Goal: Task Accomplishment & Management: Manage account settings

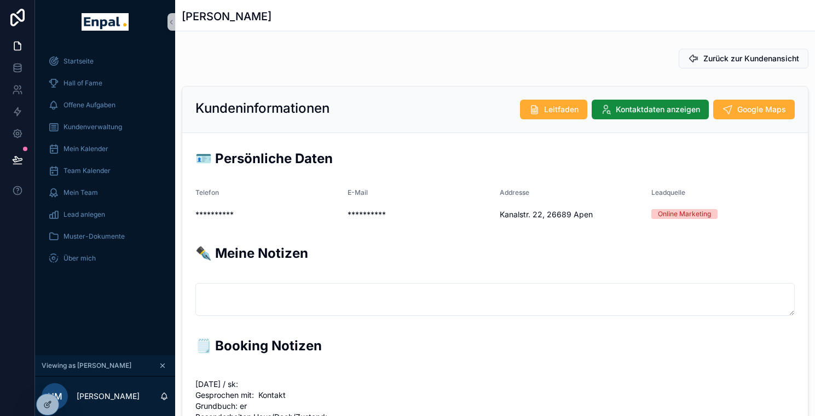
scroll to position [263, 0]
click at [87, 128] on span "Kundenverwaltung" at bounding box center [93, 127] width 59 height 9
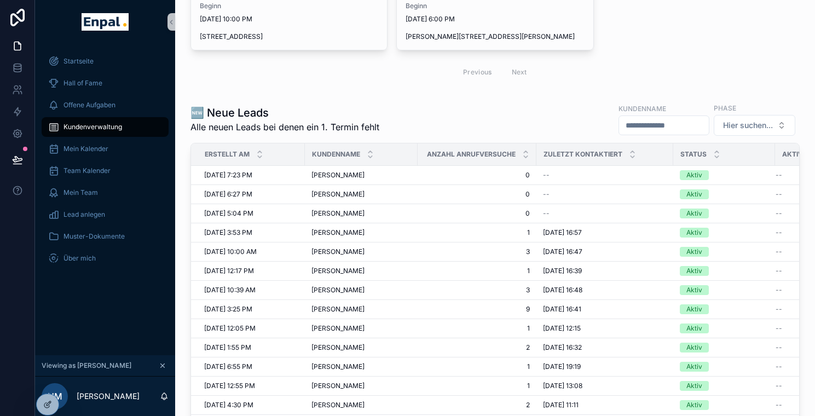
scroll to position [154, 0]
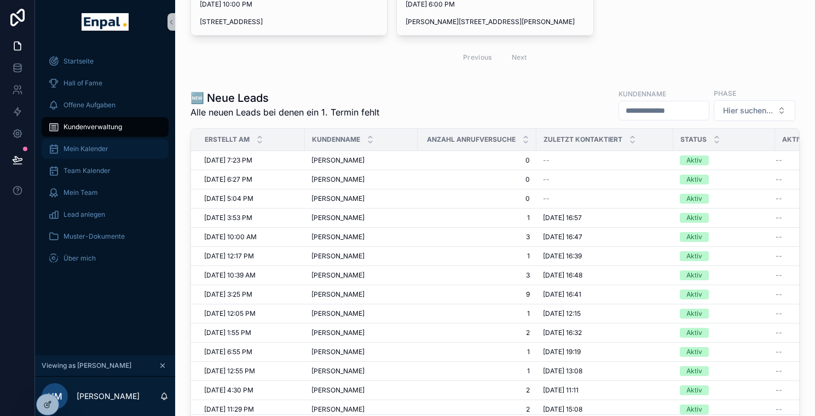
click at [105, 153] on div "Mein Kalender" at bounding box center [105, 149] width 114 height 18
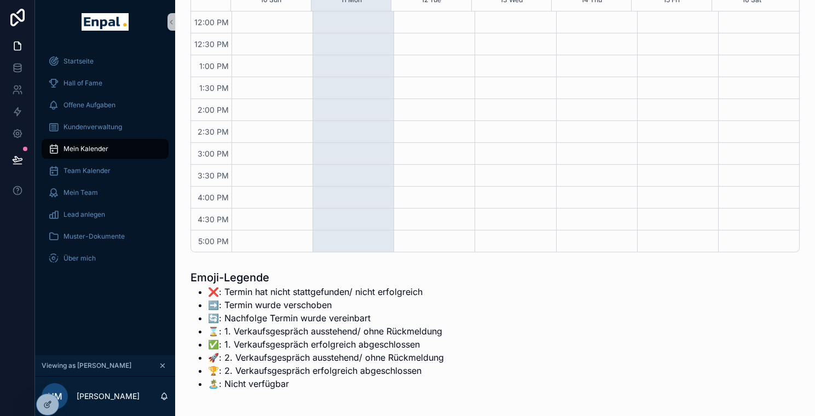
scroll to position [194, 0]
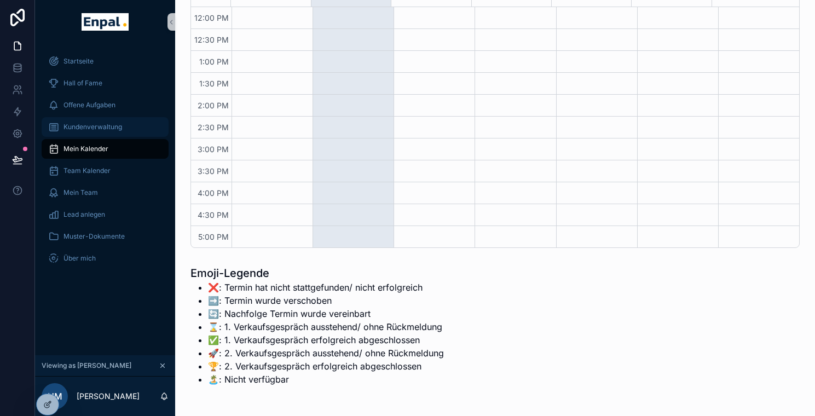
click at [91, 120] on div "Kundenverwaltung" at bounding box center [105, 127] width 114 height 18
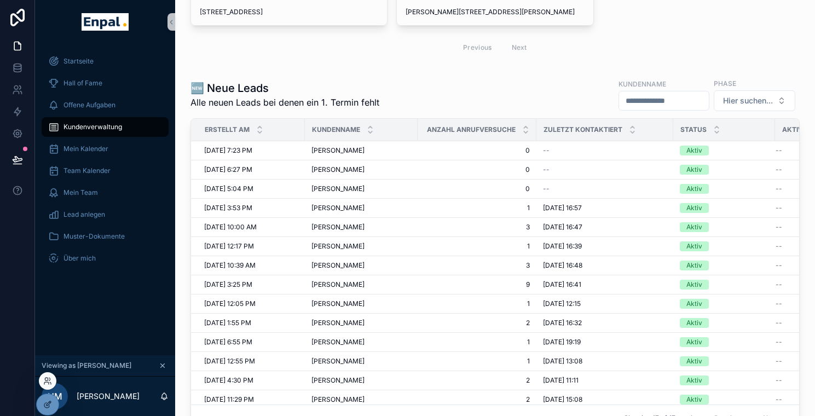
click at [49, 375] on div at bounding box center [48, 381] width 18 height 18
click at [48, 383] on icon at bounding box center [46, 383] width 4 height 2
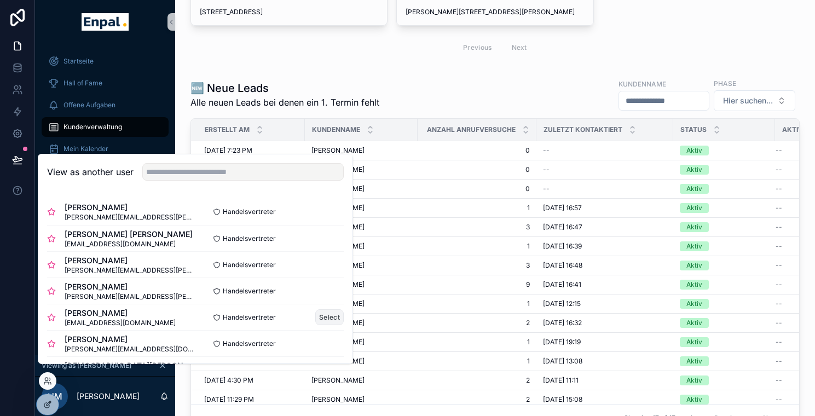
click at [323, 325] on button "Select" at bounding box center [329, 317] width 28 height 16
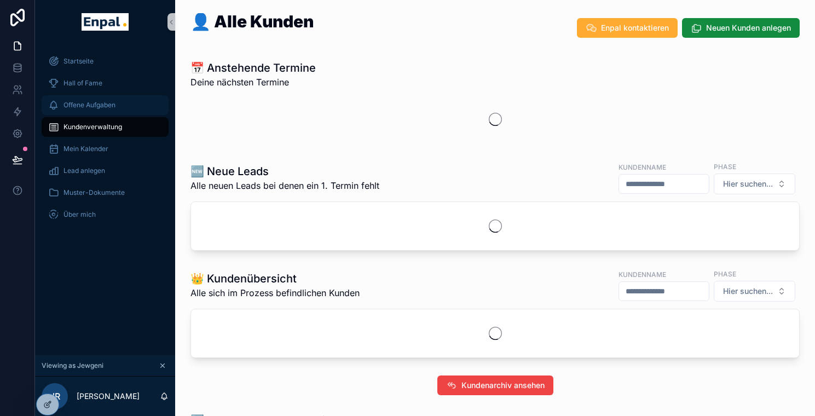
click at [105, 111] on div "Offene Aufgaben" at bounding box center [105, 105] width 114 height 18
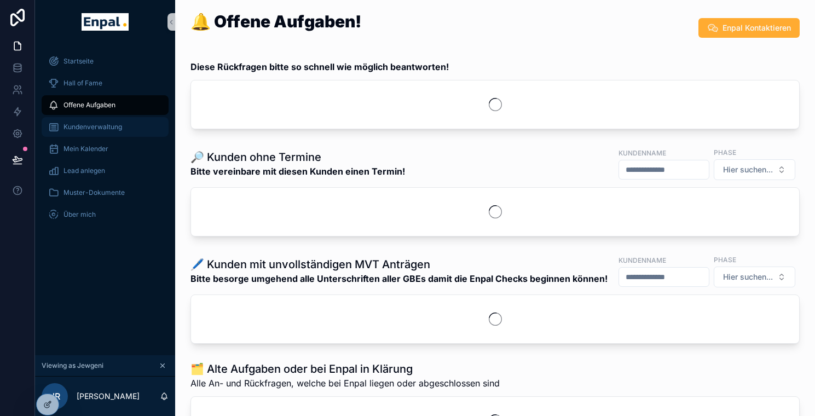
click at [103, 128] on span "Kundenverwaltung" at bounding box center [93, 127] width 59 height 9
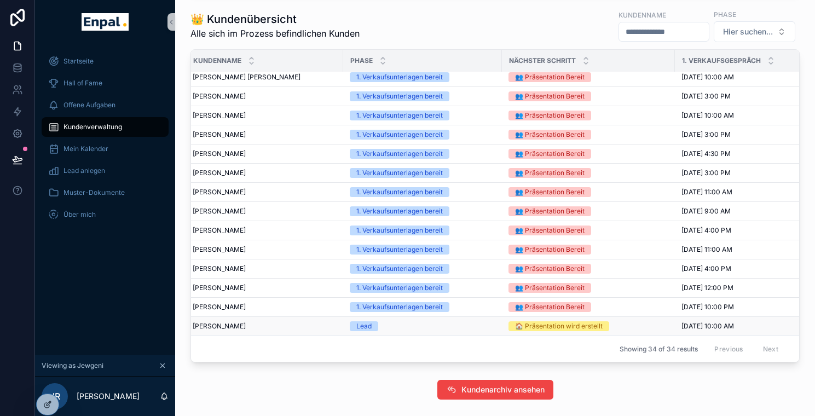
scroll to position [389, 151]
click at [111, 152] on div "Mein Kalender" at bounding box center [105, 149] width 114 height 18
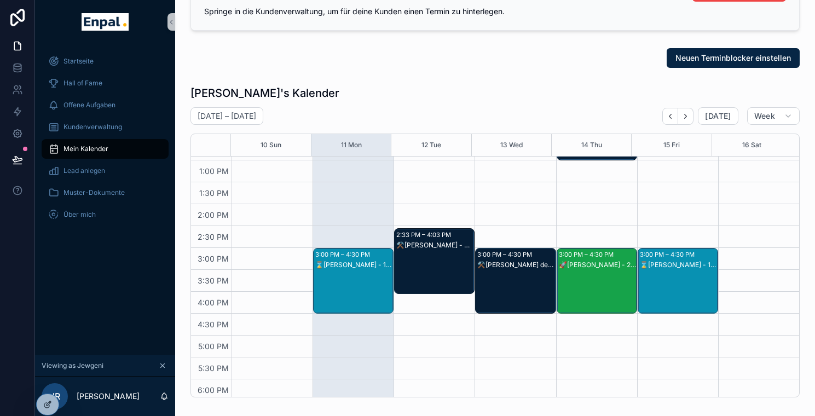
scroll to position [307, 0]
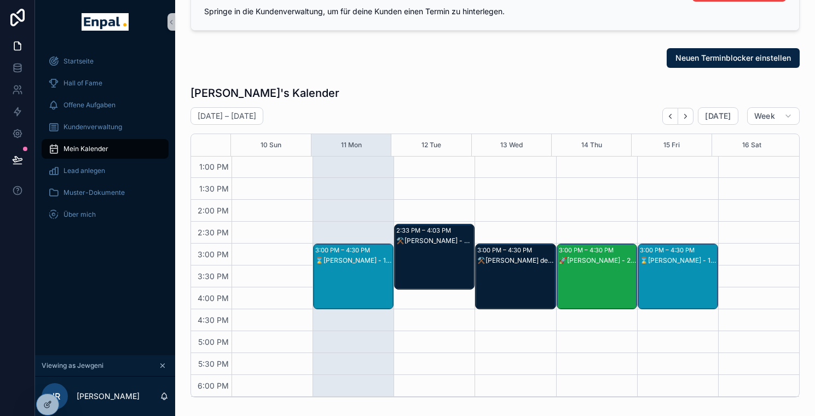
click at [423, 252] on div "⚒️Annette Barde - MVT" at bounding box center [434, 268] width 77 height 64
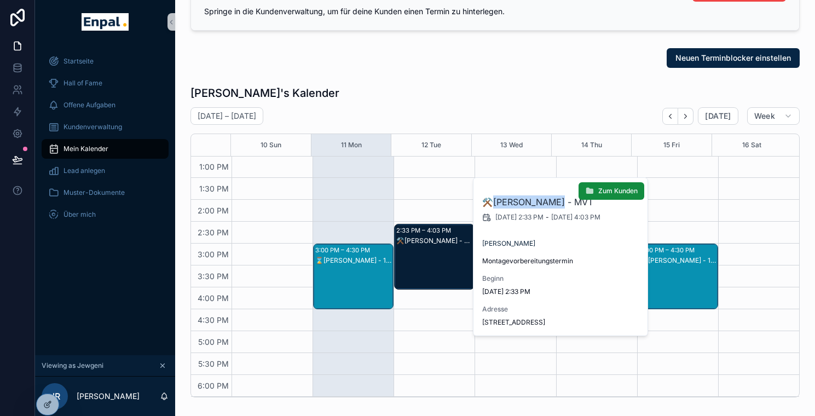
drag, startPoint x: 550, startPoint y: 204, endPoint x: 492, endPoint y: 204, distance: 58.6
click at [492, 204] on h2 "⚒️Annette Barde - MVT" at bounding box center [561, 201] width 158 height 13
copy h2 "Annette Barde"
click at [443, 62] on div "Neuen Terminblocker einstellen" at bounding box center [495, 58] width 609 height 20
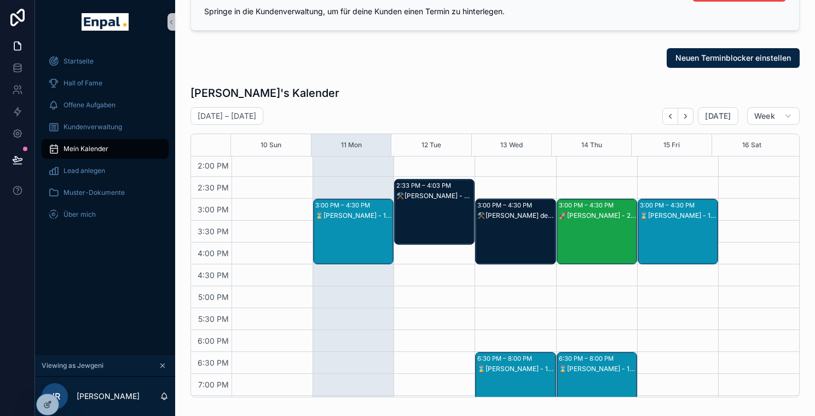
scroll to position [358, 0]
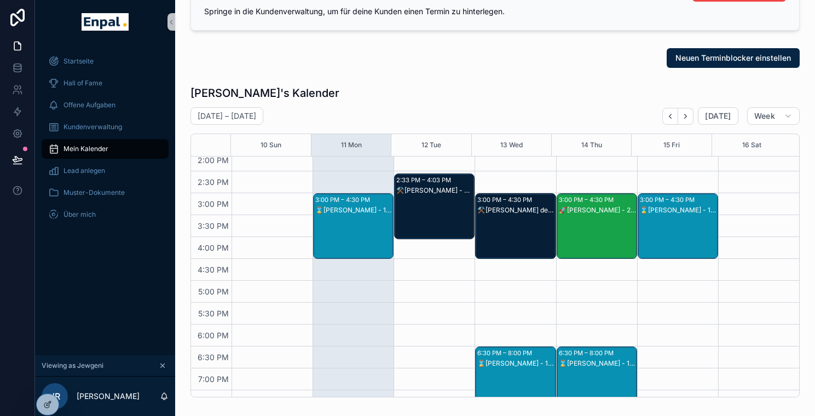
click at [352, 226] on div "⌛Olaf Weber - 1. VG" at bounding box center [353, 237] width 77 height 64
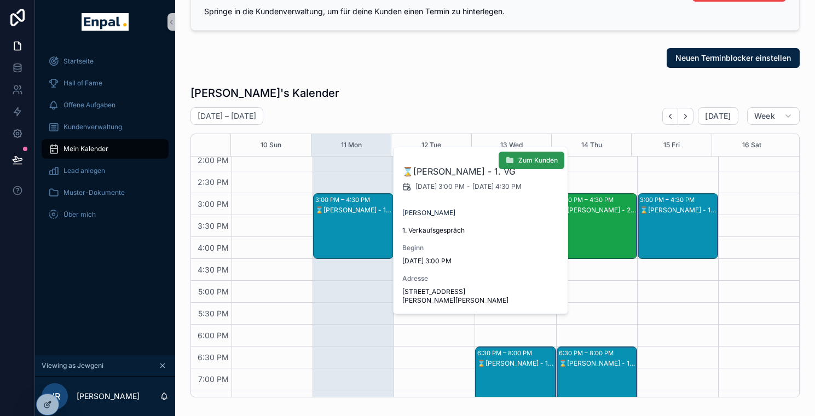
click at [540, 154] on button "Zum Kunden" at bounding box center [532, 161] width 66 height 18
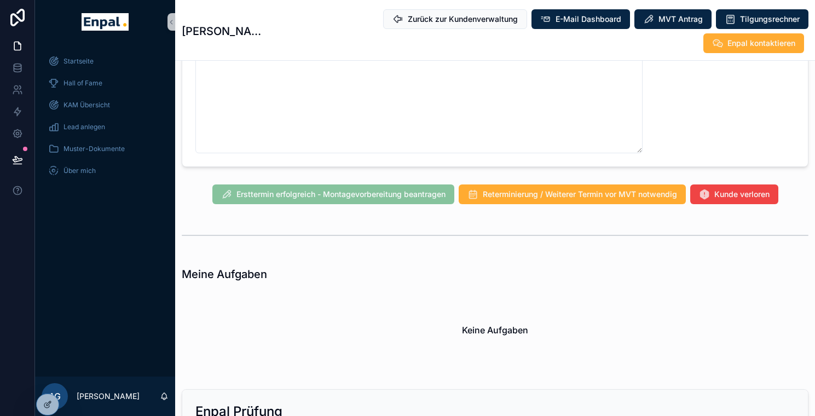
scroll to position [1011, 0]
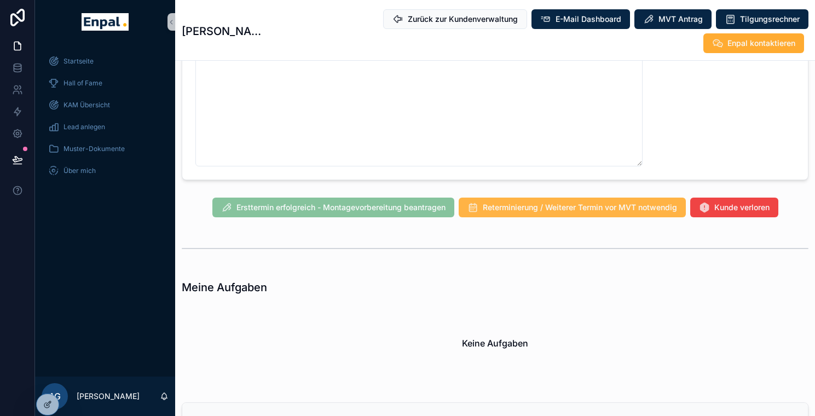
click at [555, 198] on button "Reterminierung / Weiterer Termin vor MVT notwendig" at bounding box center [572, 208] width 227 height 20
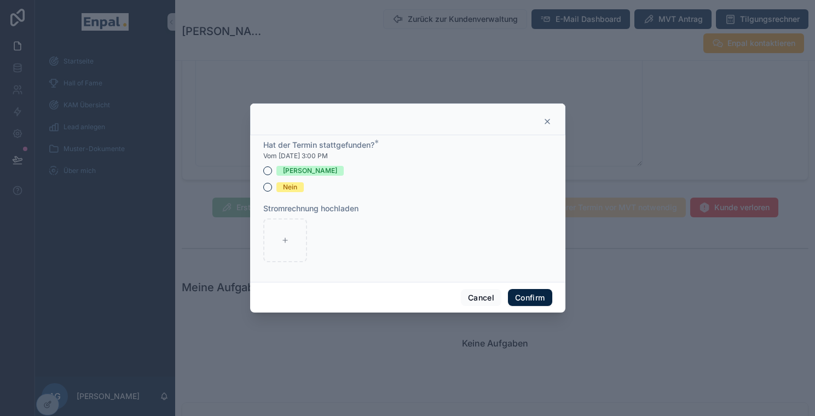
click at [258, 192] on div "Hat der Termin stattgefunden? * Vom 8/11/2025 3:00 PM Ja Nein Stromrechnung hoc…" at bounding box center [407, 208] width 315 height 147
click at [263, 192] on button "Nein" at bounding box center [267, 187] width 9 height 9
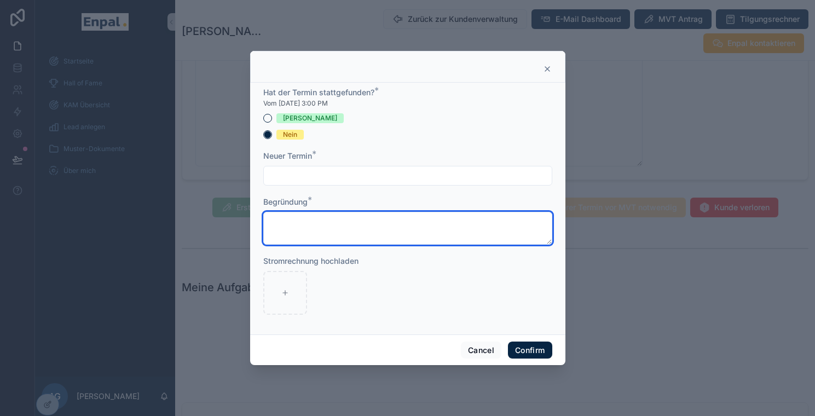
click at [297, 218] on textarea at bounding box center [407, 228] width 289 height 33
type textarea "**********"
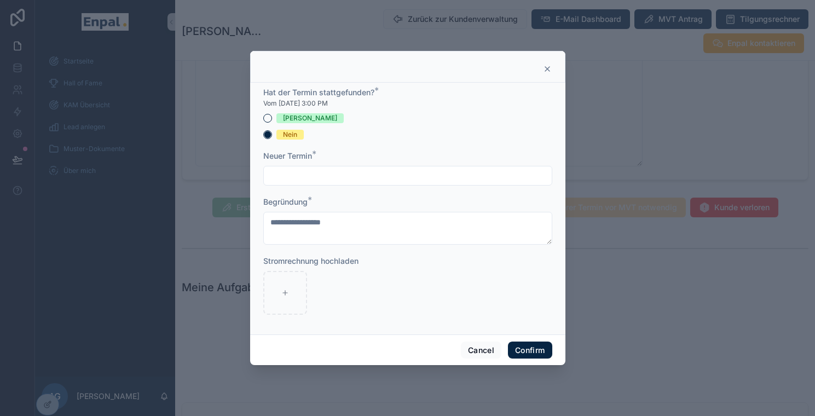
click at [306, 171] on div at bounding box center [407, 176] width 289 height 20
click at [305, 183] on input "text" at bounding box center [408, 175] width 288 height 15
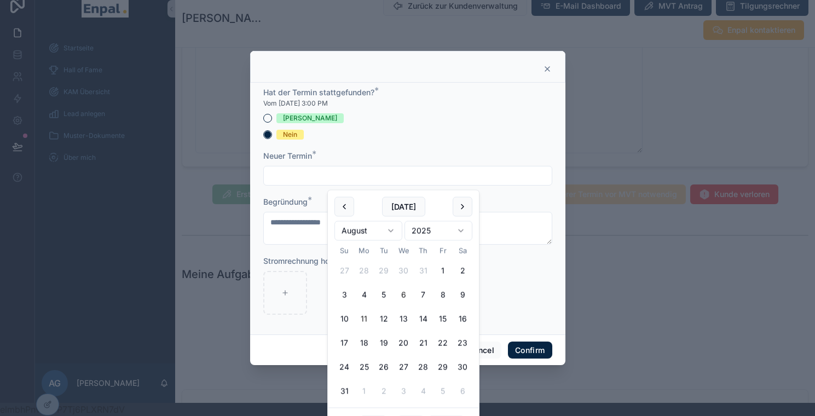
scroll to position [21, 0]
click at [543, 73] on icon at bounding box center [547, 69] width 9 height 9
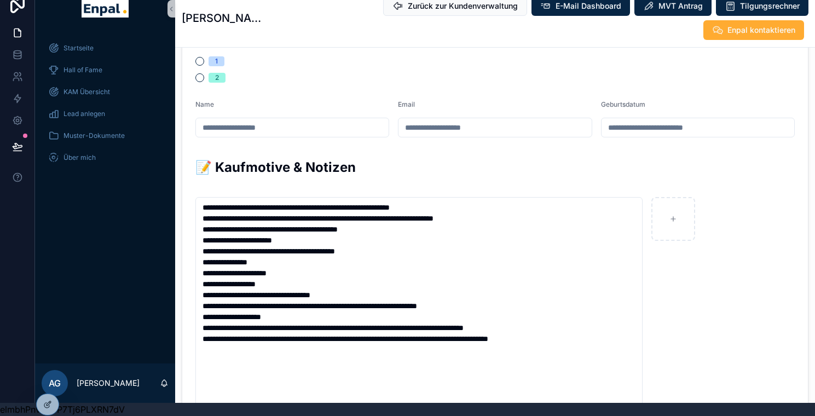
scroll to position [646, 0]
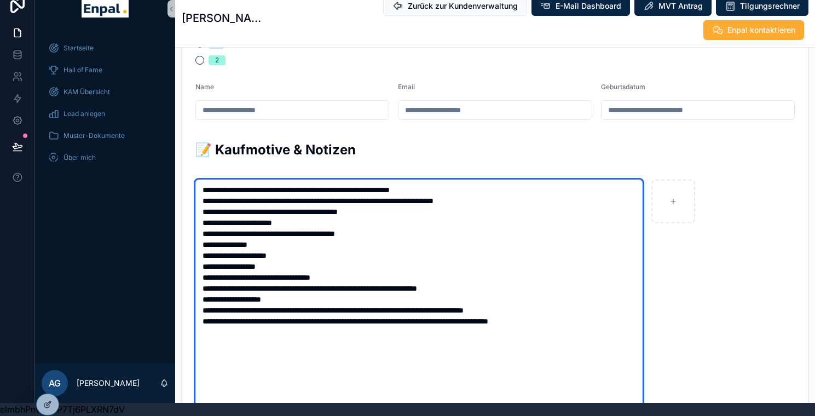
click at [200, 180] on textarea "**********" at bounding box center [418, 349] width 447 height 338
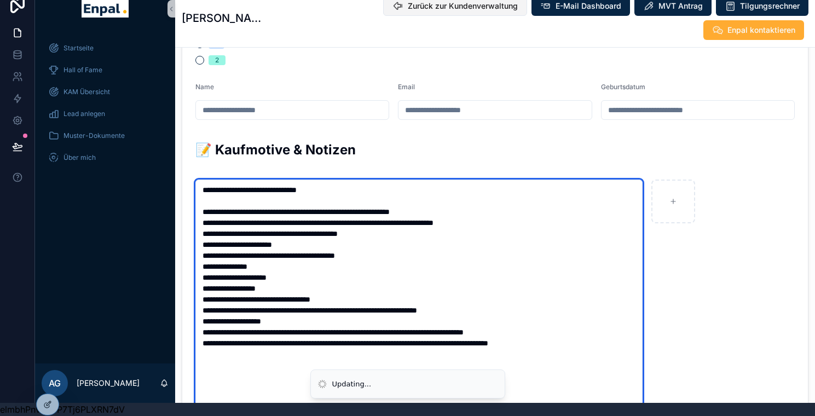
type textarea "**********"
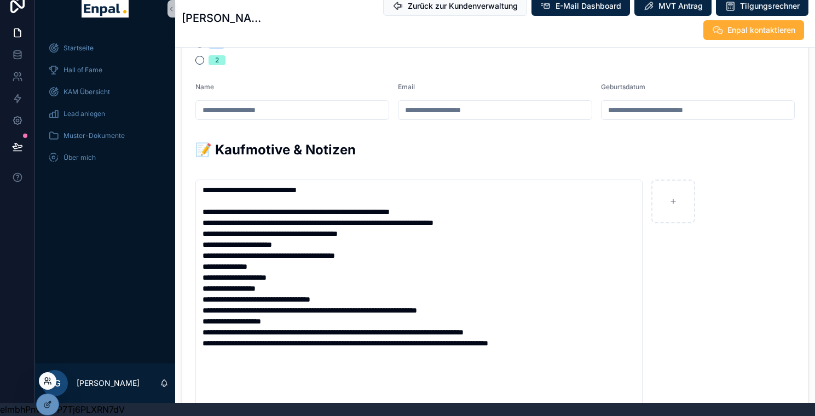
click at [45, 382] on icon at bounding box center [46, 383] width 4 height 2
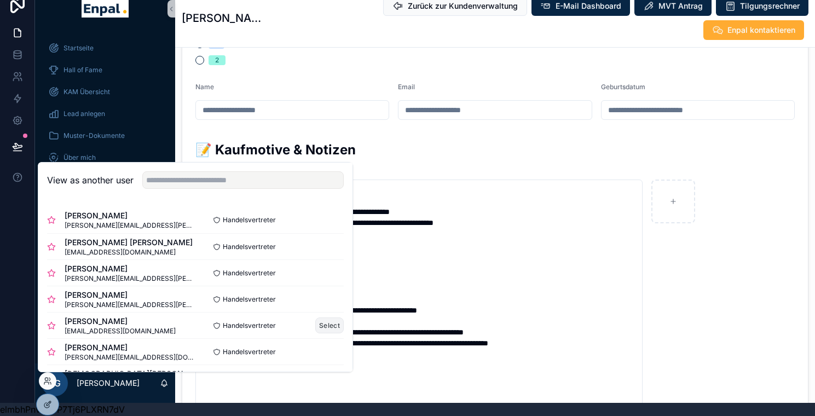
click at [320, 322] on button "Select" at bounding box center [329, 326] width 28 height 16
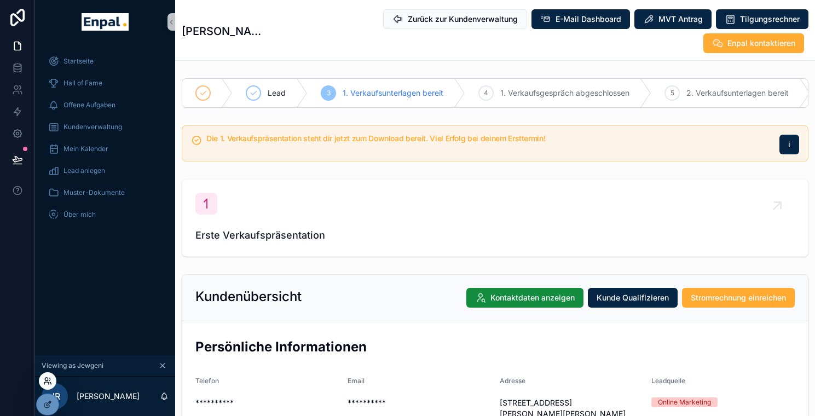
click at [50, 379] on icon at bounding box center [47, 381] width 9 height 9
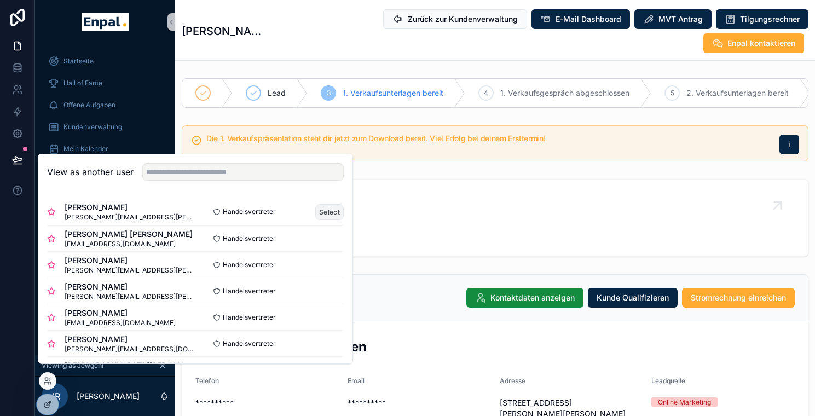
click at [318, 217] on button "Select" at bounding box center [329, 212] width 28 height 16
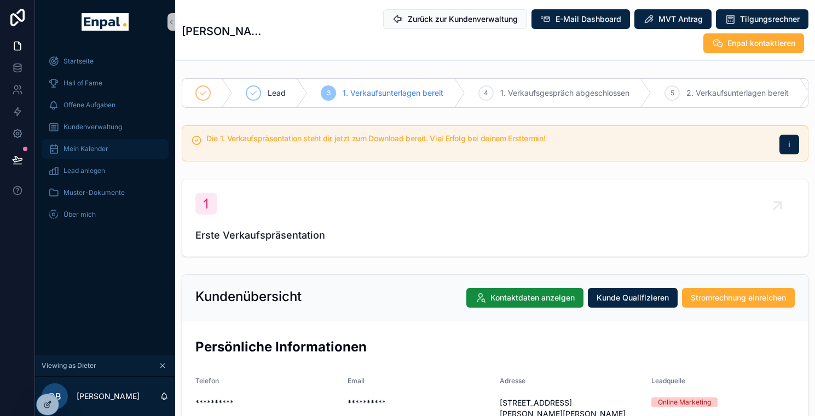
click at [98, 139] on link "Mein Kalender" at bounding box center [105, 149] width 127 height 20
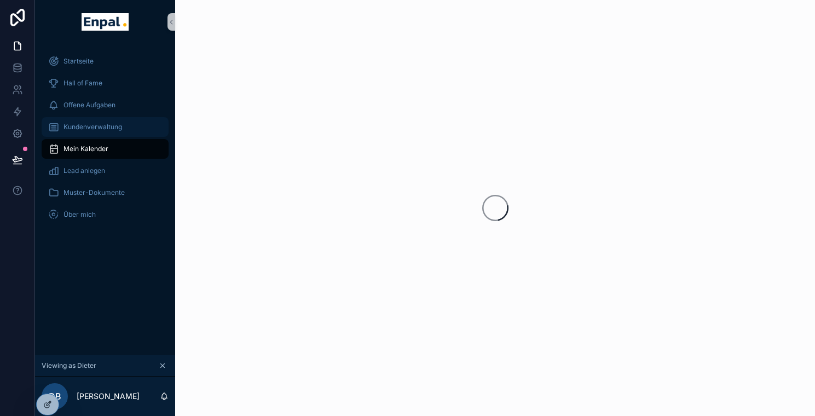
click at [103, 129] on span "Kundenverwaltung" at bounding box center [93, 127] width 59 height 9
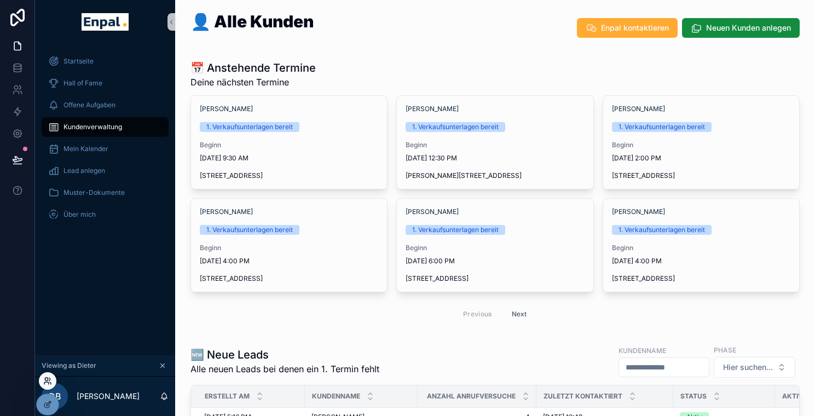
click at [47, 383] on icon at bounding box center [47, 381] width 9 height 9
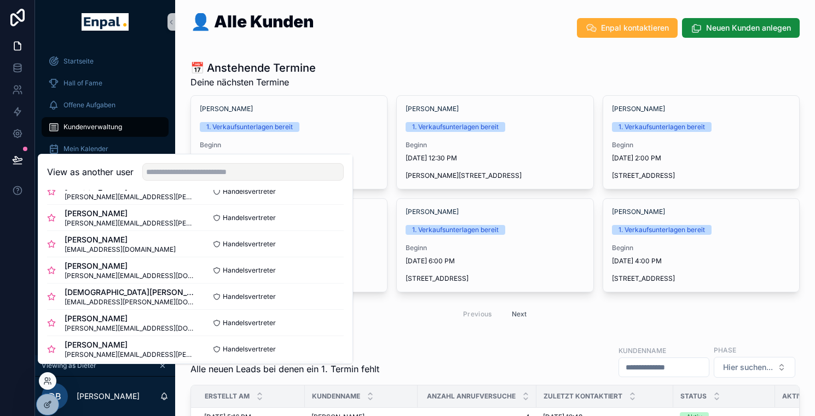
scroll to position [91, 0]
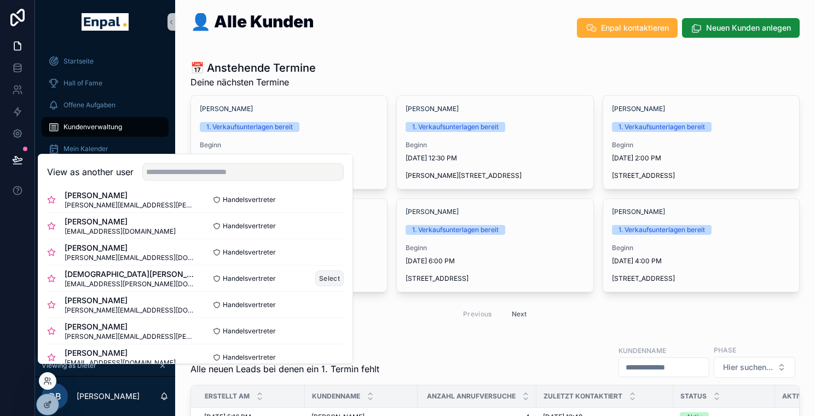
click at [324, 286] on button "Select" at bounding box center [329, 279] width 28 height 16
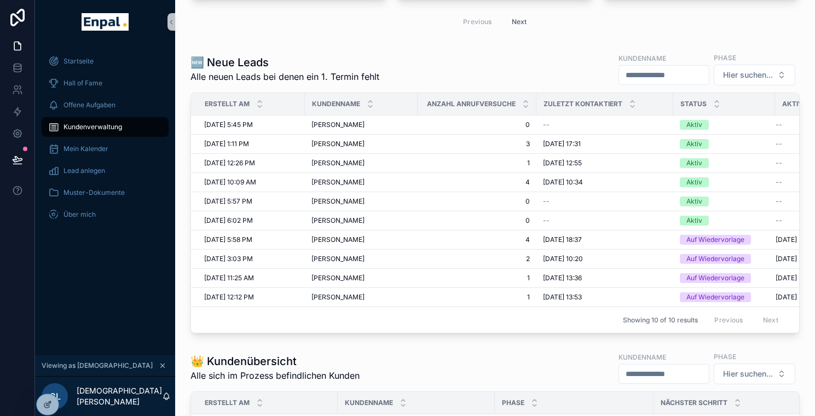
scroll to position [303, 0]
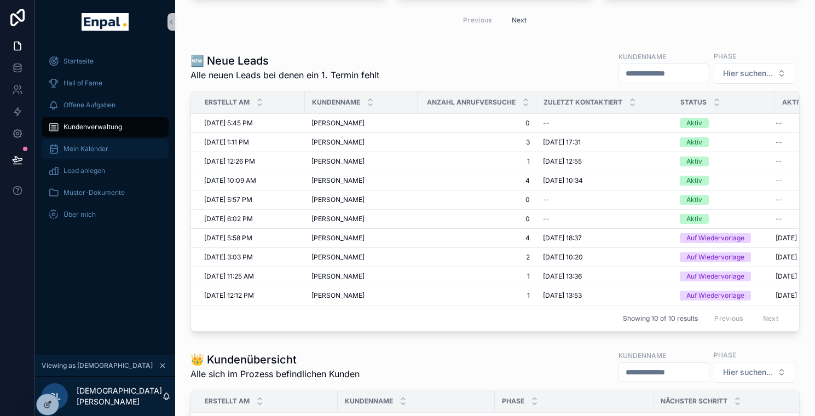
click at [95, 145] on span "Mein Kalender" at bounding box center [86, 149] width 45 height 9
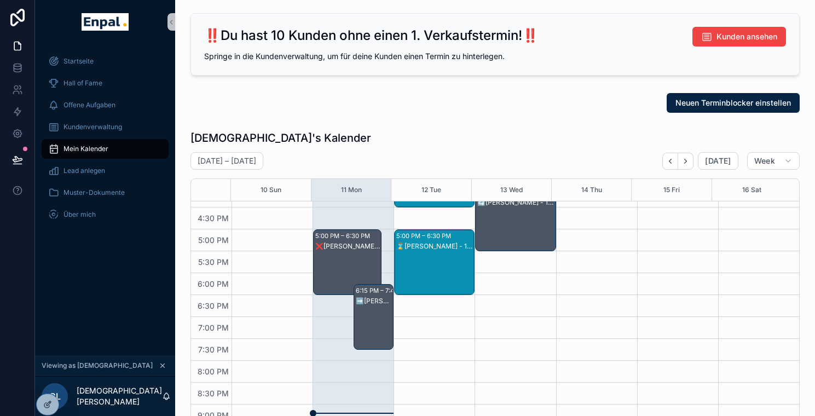
scroll to position [36, 0]
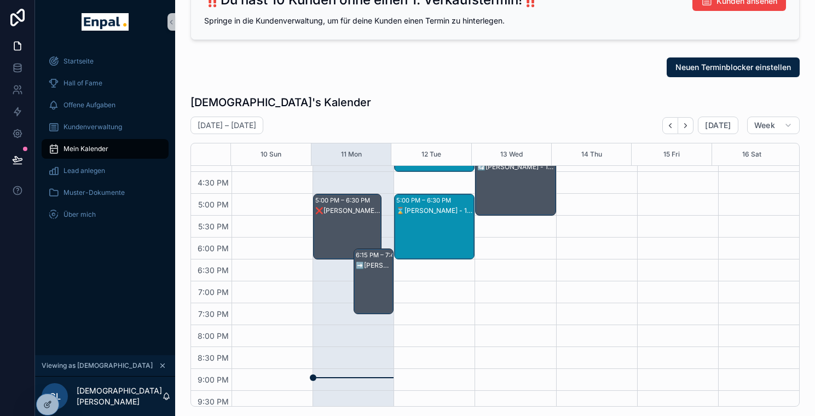
click at [371, 295] on div "➡️[PERSON_NAME] - 1. VG" at bounding box center [374, 293] width 37 height 64
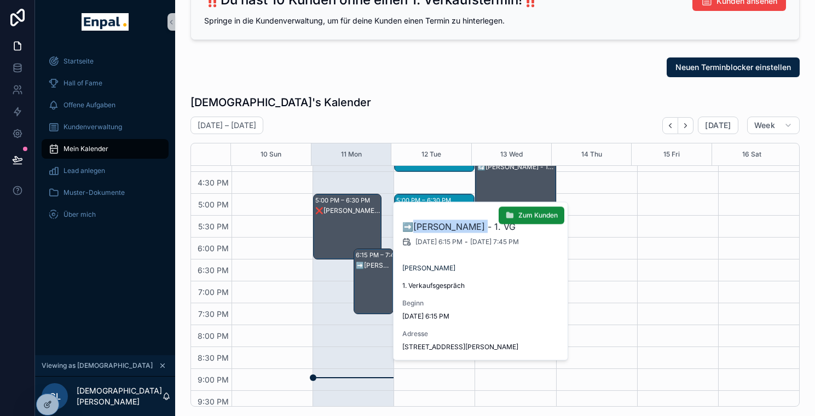
drag, startPoint x: 465, startPoint y: 227, endPoint x: 408, endPoint y: 232, distance: 57.7
click at [408, 232] on h2 "➡️[PERSON_NAME] - 1. VG" at bounding box center [481, 226] width 158 height 13
copy h2 "[PERSON_NAME]"
click at [553, 65] on div "Neuen Terminblocker einstellen" at bounding box center [495, 67] width 609 height 20
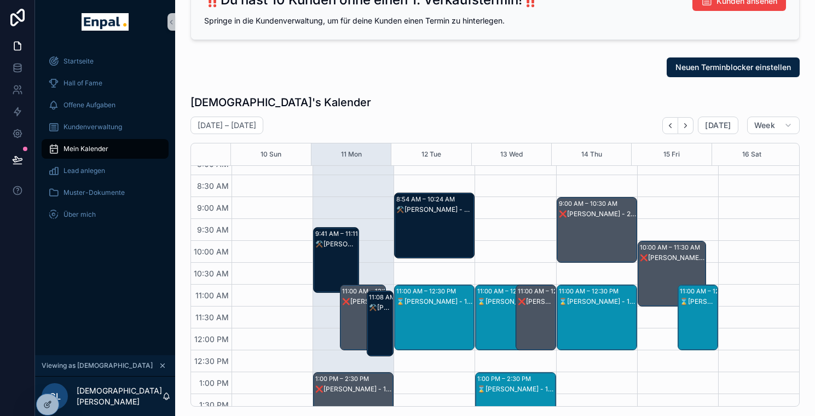
scroll to position [99, 0]
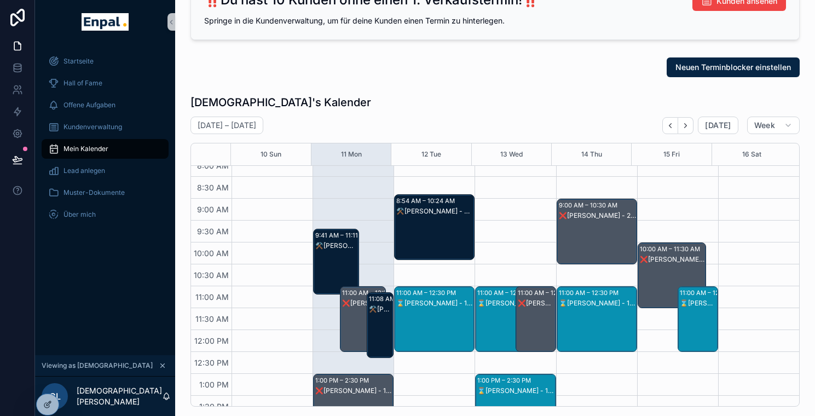
click at [681, 308] on div "⌛[PERSON_NAME] - 1. VG" at bounding box center [698, 303] width 37 height 10
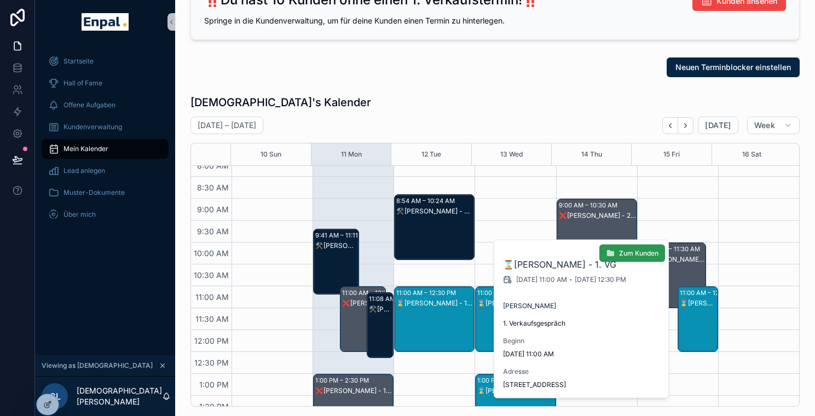
click at [630, 255] on span "Zum Kunden" at bounding box center [638, 253] width 39 height 9
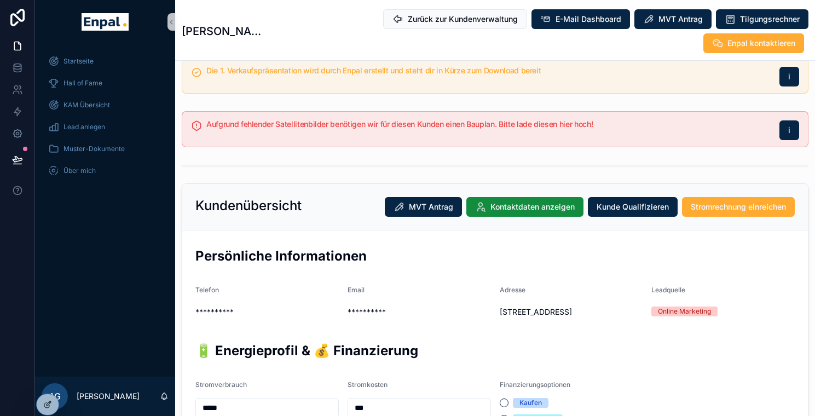
scroll to position [94, 0]
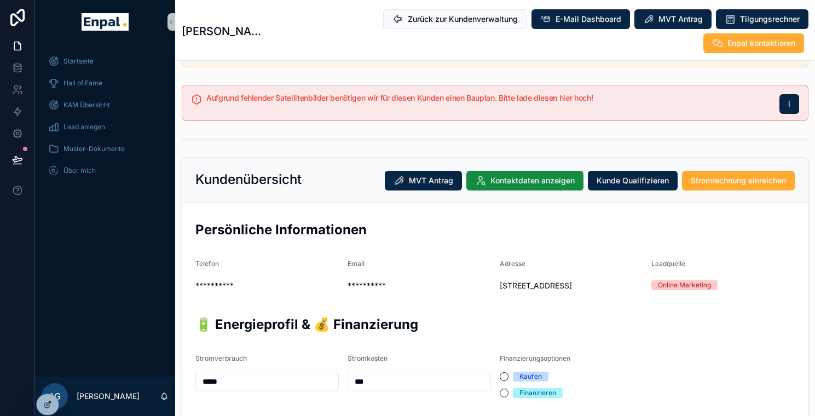
drag, startPoint x: 500, startPoint y: 269, endPoint x: 640, endPoint y: 272, distance: 140.2
click at [640, 280] on span "[STREET_ADDRESS]" at bounding box center [571, 285] width 143 height 11
copy span "[STREET_ADDRESS]"
click at [46, 385] on icon at bounding box center [47, 381] width 9 height 9
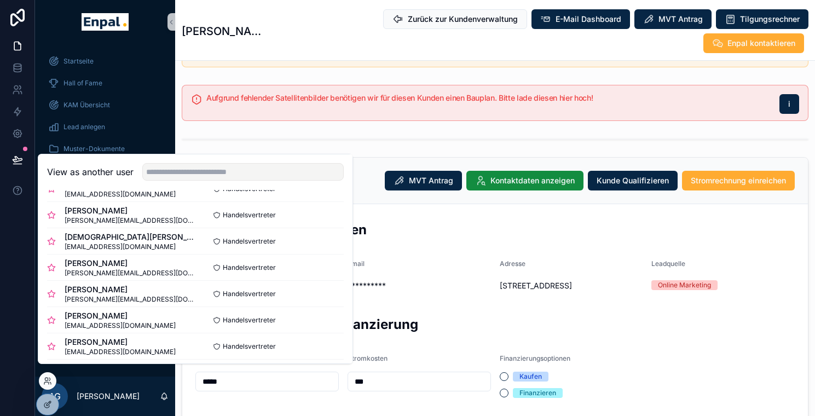
scroll to position [136, 0]
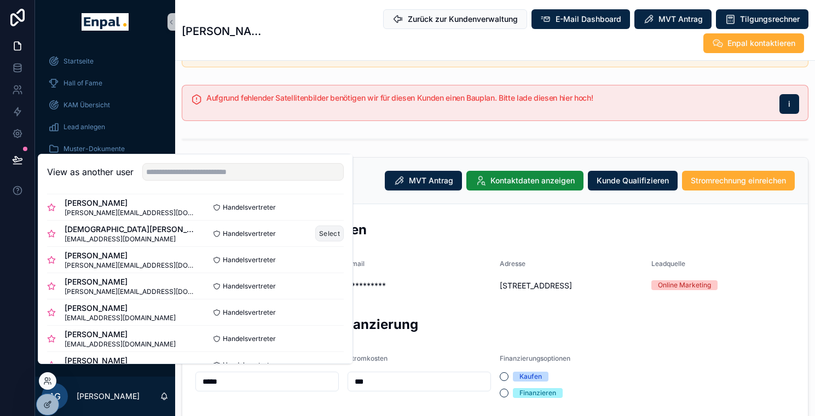
click at [325, 241] on button "Select" at bounding box center [329, 234] width 28 height 16
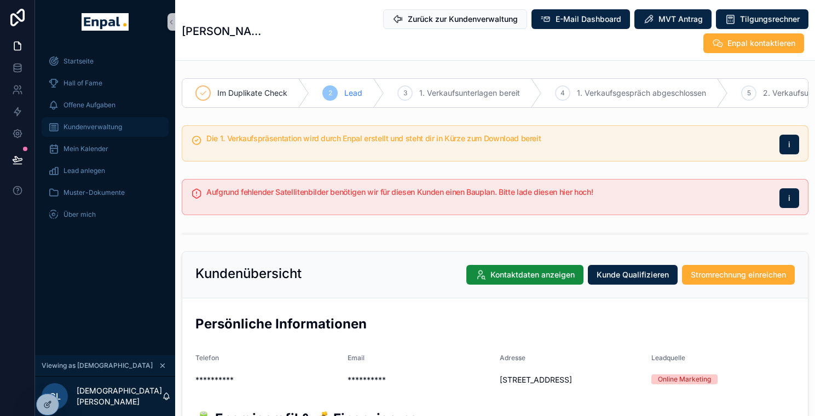
click at [113, 126] on span "Kundenverwaltung" at bounding box center [93, 127] width 59 height 9
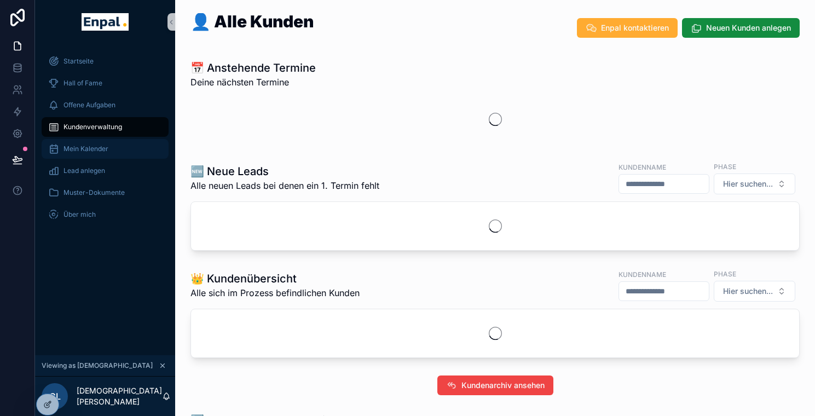
click at [107, 143] on div "Mein Kalender" at bounding box center [105, 149] width 114 height 18
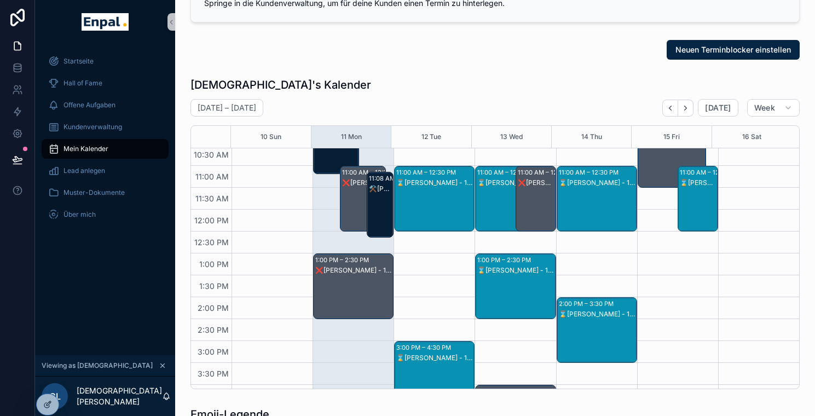
scroll to position [202, 0]
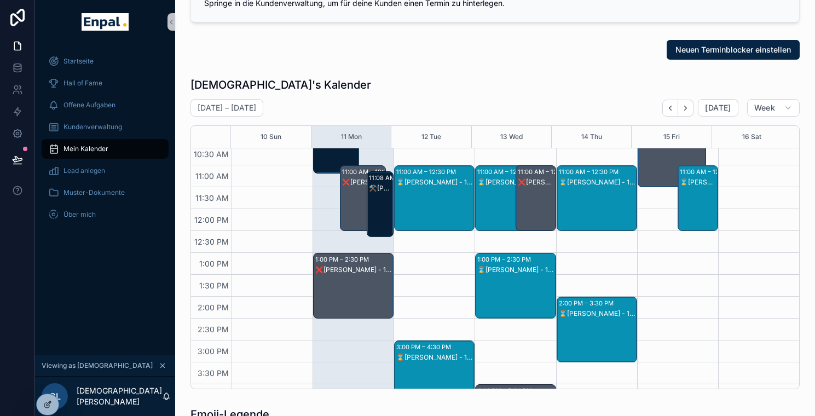
click at [506, 197] on div "⌛[PERSON_NAME] - 1. VG" at bounding box center [510, 209] width 65 height 64
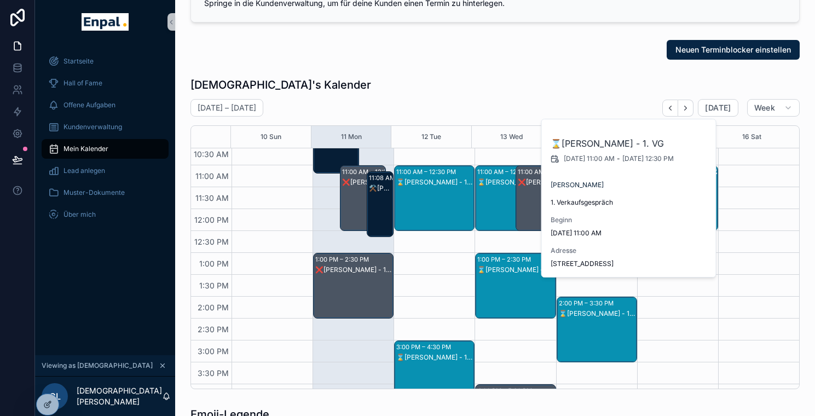
click at [513, 284] on div "⌛[PERSON_NAME] - 1. VG" at bounding box center [516, 297] width 77 height 64
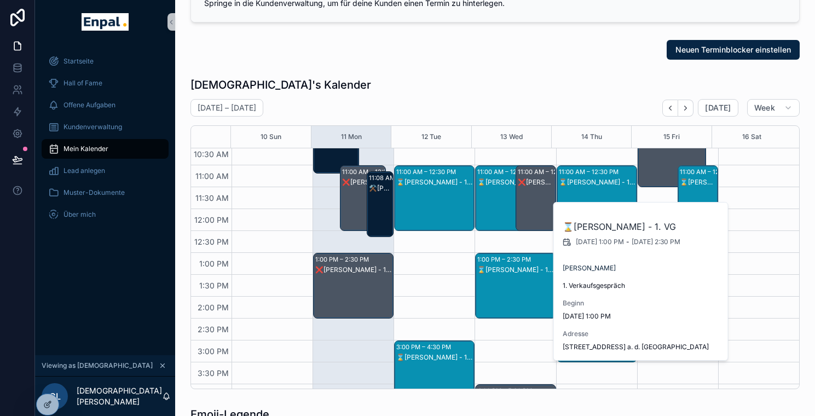
click at [607, 166] on div "11:00 AM – 12:30 PM ⌛[PERSON_NAME] - 1. VG" at bounding box center [596, 198] width 79 height 65
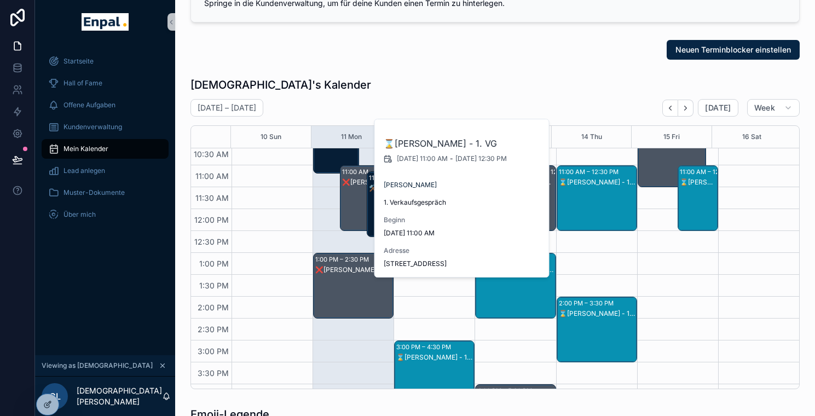
click at [597, 317] on div "⌛[PERSON_NAME] - 1. VG" at bounding box center [597, 313] width 77 height 9
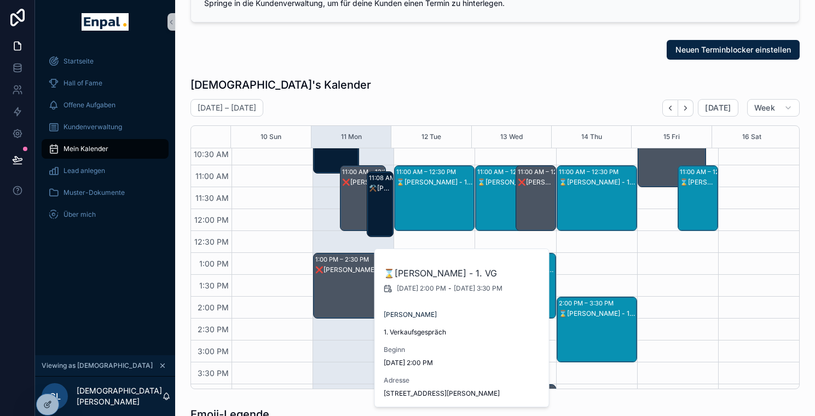
click at [706, 210] on div "⌛[PERSON_NAME] - 1. VG" at bounding box center [698, 209] width 37 height 64
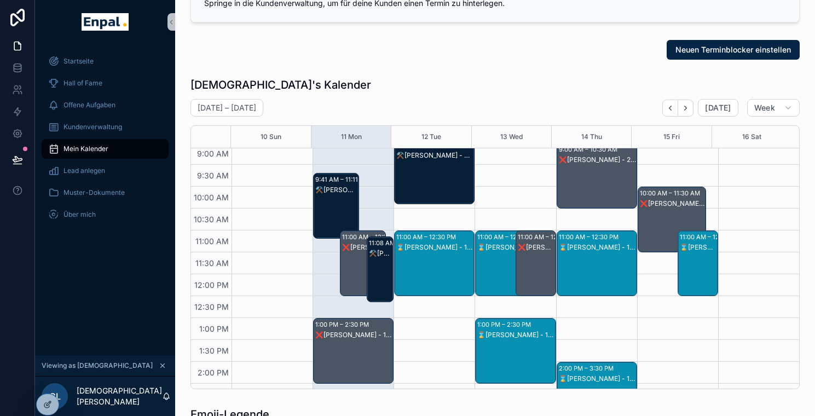
scroll to position [139, 0]
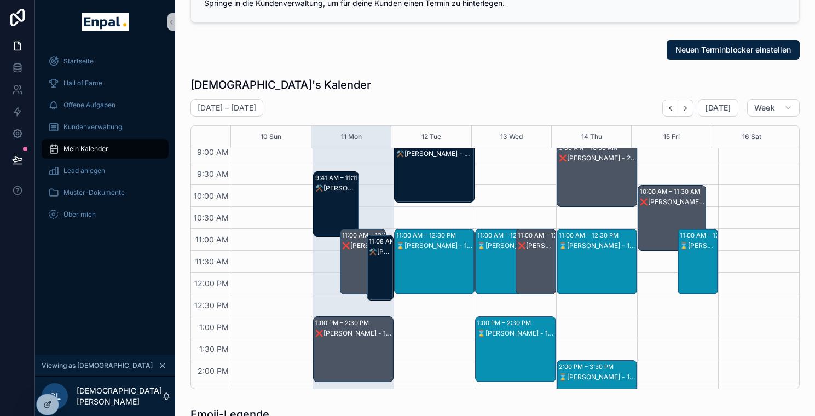
click at [649, 206] on div "❌Michael Brand - 2. VG" at bounding box center [672, 202] width 65 height 9
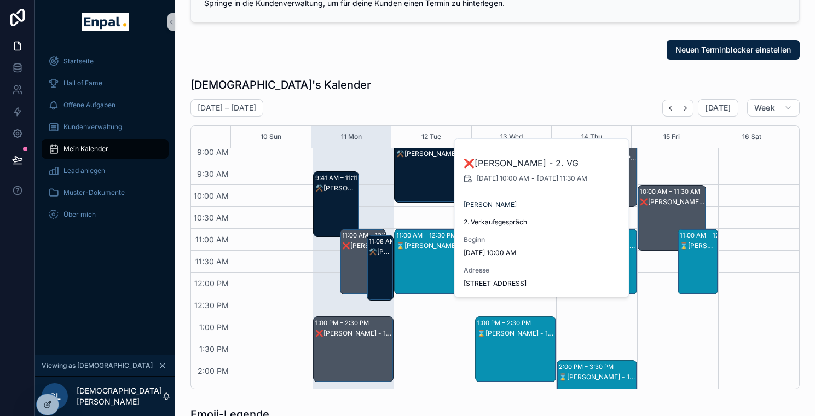
click at [710, 185] on div "10:00 AM – 11:30 AM ❌Michael Brand - 2. VG 11:00 AM – 12:30 PM ⌛Helga Flohr - 1…" at bounding box center [677, 360] width 81 height 701
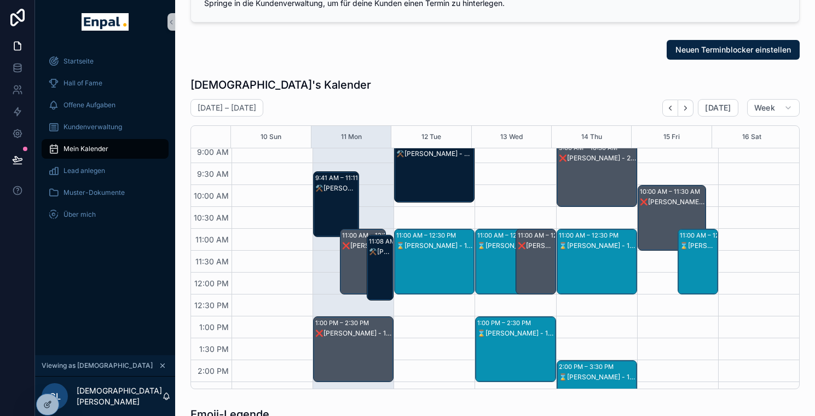
click at [594, 175] on div "❌Georg Schmidt - 2. VG" at bounding box center [597, 185] width 77 height 64
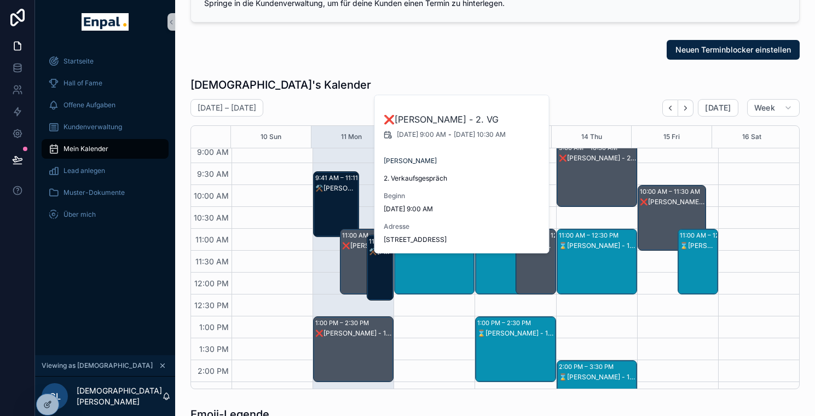
click at [718, 192] on div "scrollable content" at bounding box center [758, 360] width 81 height 701
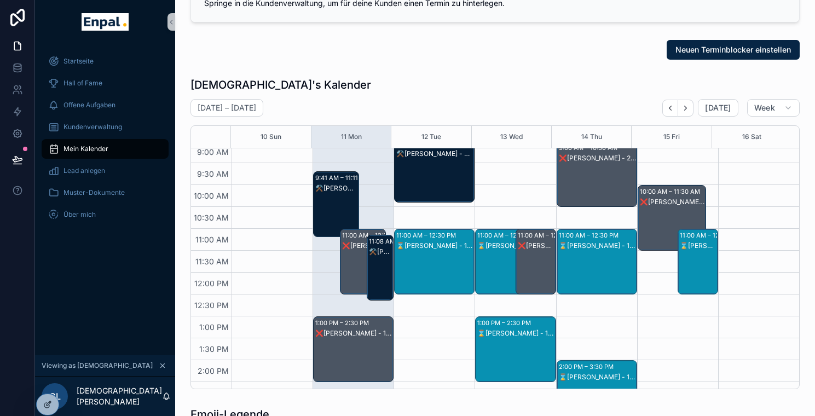
click at [347, 272] on div "❌Paulo Jorge Machado Tavares - 1. VG" at bounding box center [363, 273] width 42 height 64
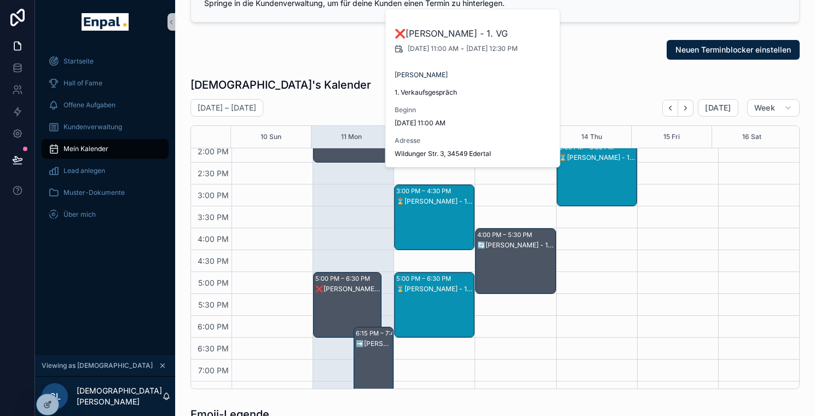
scroll to position [365, 0]
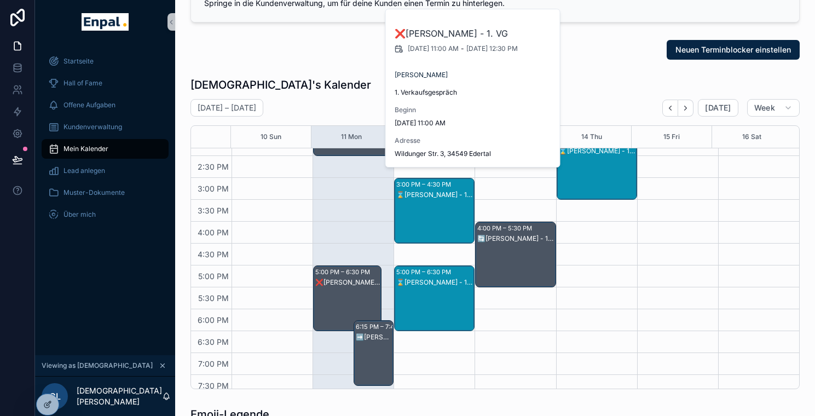
click at [342, 292] on div "❌Friedhelm Jung - 2. VG" at bounding box center [347, 310] width 65 height 64
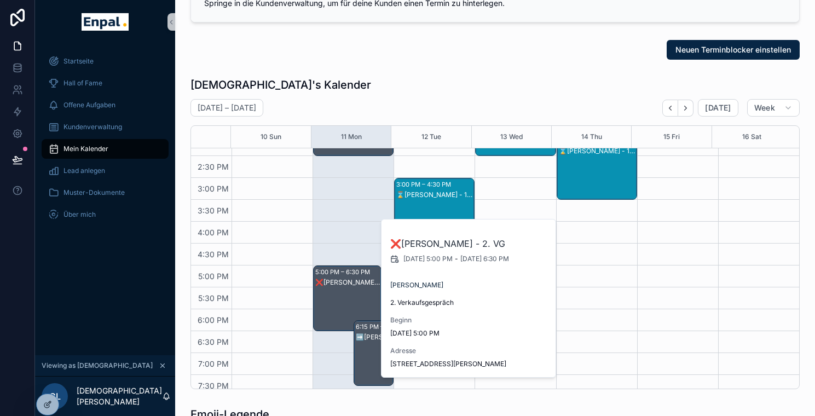
click at [653, 265] on div "10:00 AM – 11:30 AM ❌Michael Brand - 2. VG 11:00 AM – 12:30 PM ⌛Helga Flohr - 1…" at bounding box center [677, 134] width 81 height 701
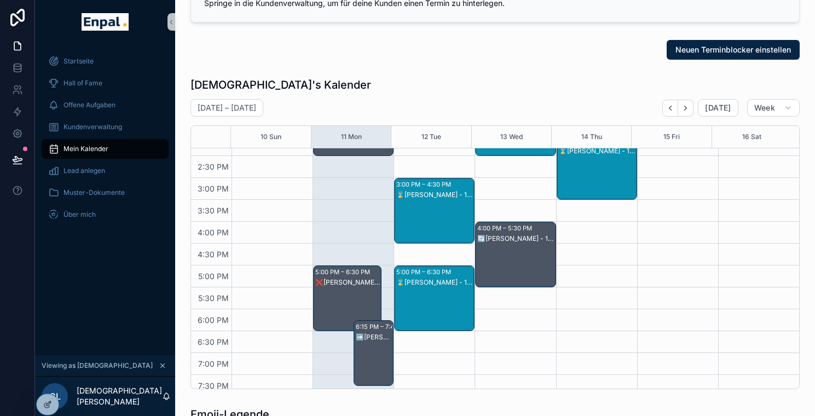
click at [527, 253] on div "🔄️Frank Hartmann - 1. VG" at bounding box center [516, 266] width 77 height 64
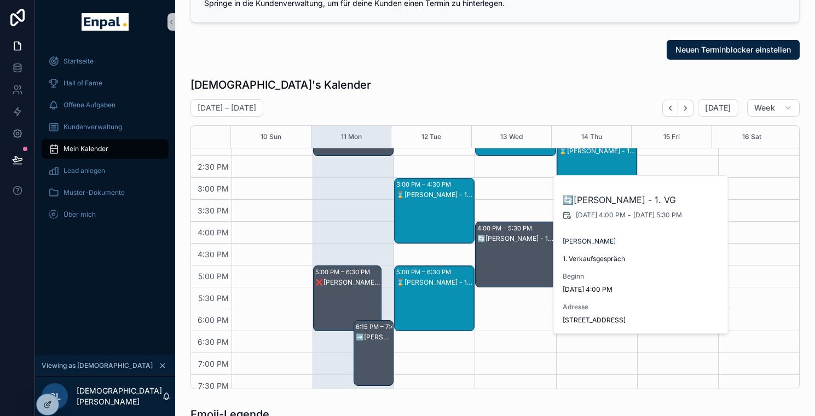
click at [587, 334] on div "9:00 AM – 10:30 AM ❌Georg Schmidt - 2. VG 11:00 AM – 12:30 PM ⌛Tomasz Turski - …" at bounding box center [596, 134] width 81 height 701
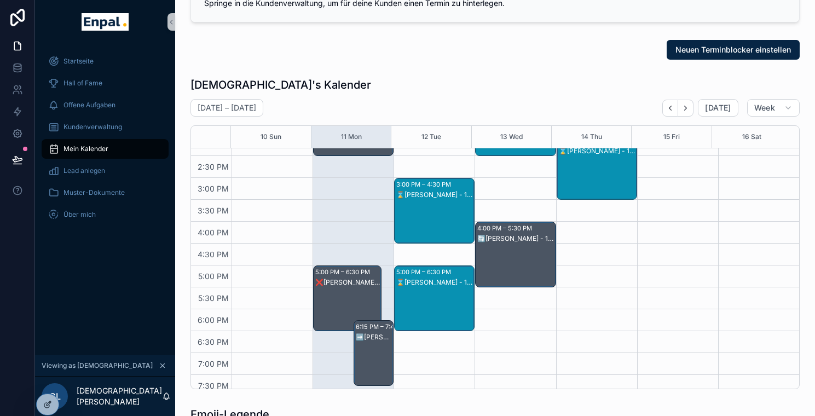
click at [464, 305] on div "⌛Birgit Hausmann - 1. VG" at bounding box center [434, 310] width 77 height 64
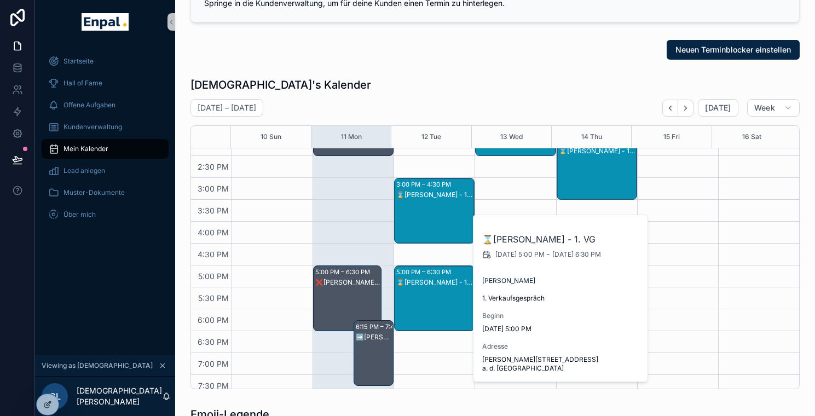
click at [461, 368] on div "8:54 AM – 10:24 AM ⚒️Karlheinz Riethmüller - MVT 11:00 AM – 12:30 PM ⌛Dennis Gr…" at bounding box center [434, 134] width 81 height 701
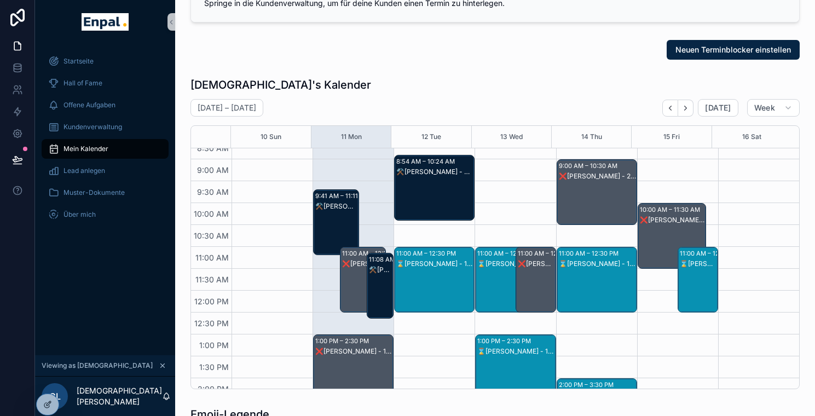
scroll to position [112, 0]
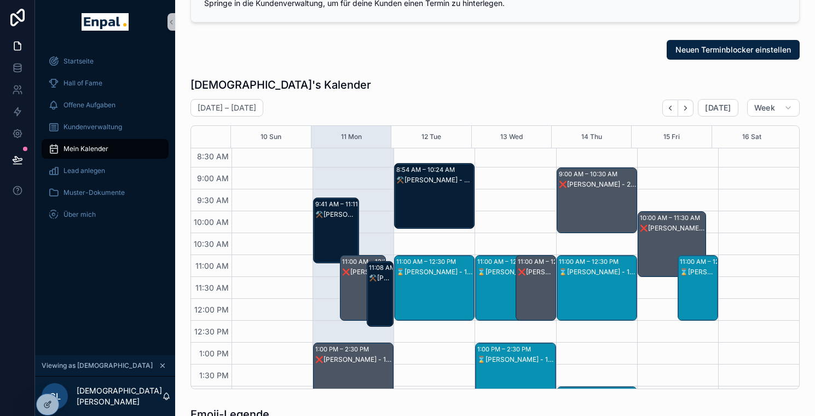
click at [655, 240] on div "❌Michael Brand - 2. VG" at bounding box center [672, 255] width 65 height 64
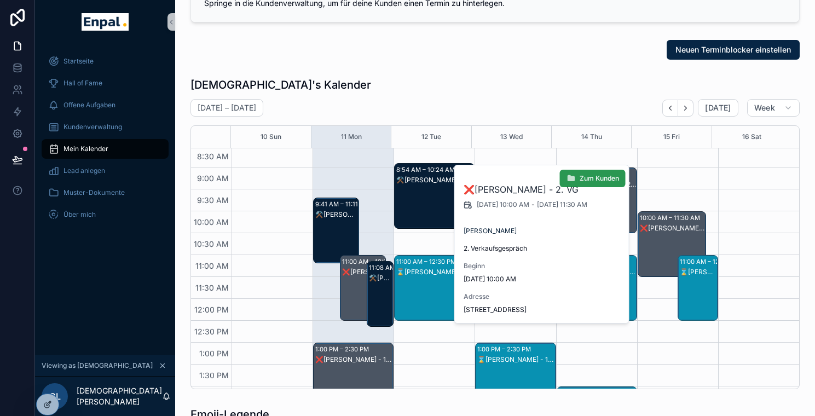
click at [603, 180] on span "Zum Kunden" at bounding box center [599, 178] width 39 height 9
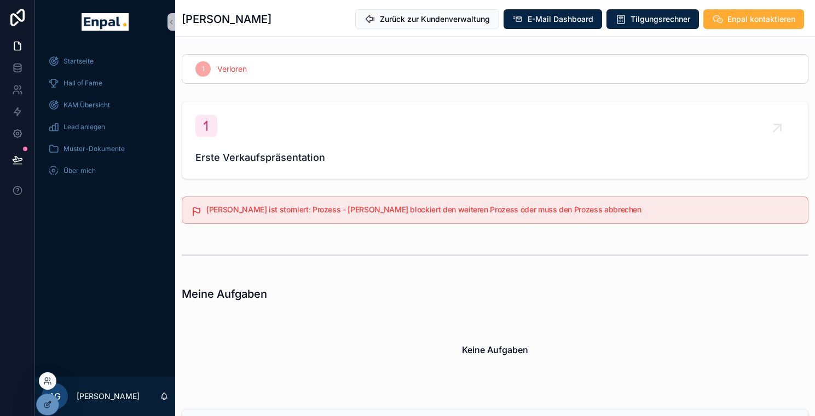
click at [50, 375] on div at bounding box center [48, 381] width 18 height 18
click at [49, 386] on div at bounding box center [48, 381] width 18 height 18
click at [49, 379] on icon at bounding box center [47, 381] width 9 height 9
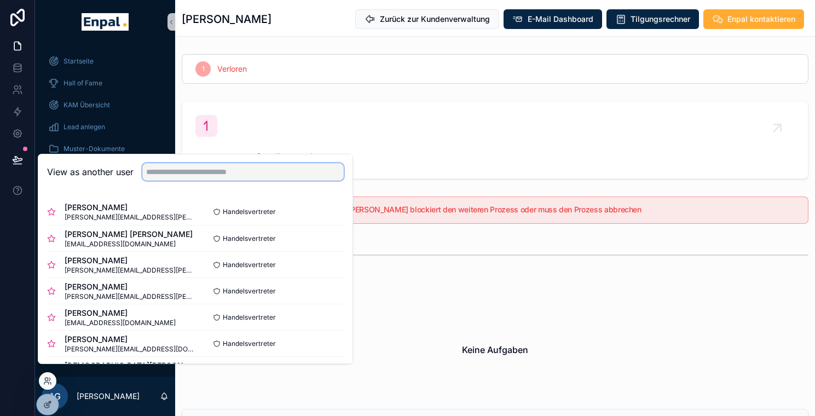
click at [226, 180] on input "text" at bounding box center [243, 172] width 202 height 18
click at [107, 240] on span "[PERSON_NAME] [PERSON_NAME]" at bounding box center [129, 234] width 128 height 11
click at [320, 244] on button "Select" at bounding box center [329, 239] width 28 height 16
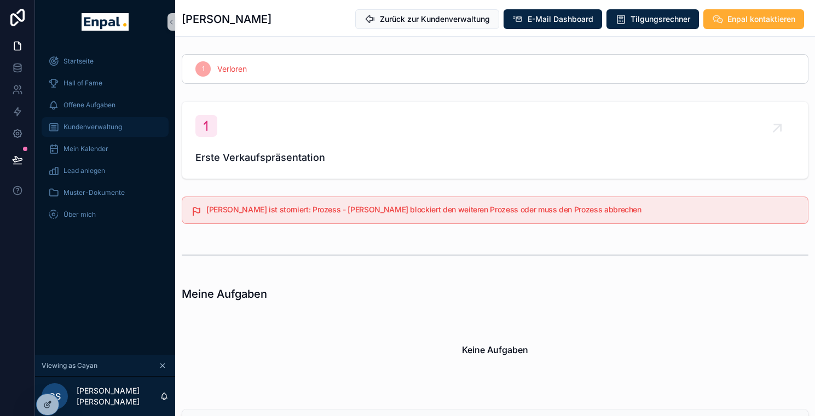
click at [99, 128] on span "Kundenverwaltung" at bounding box center [93, 127] width 59 height 9
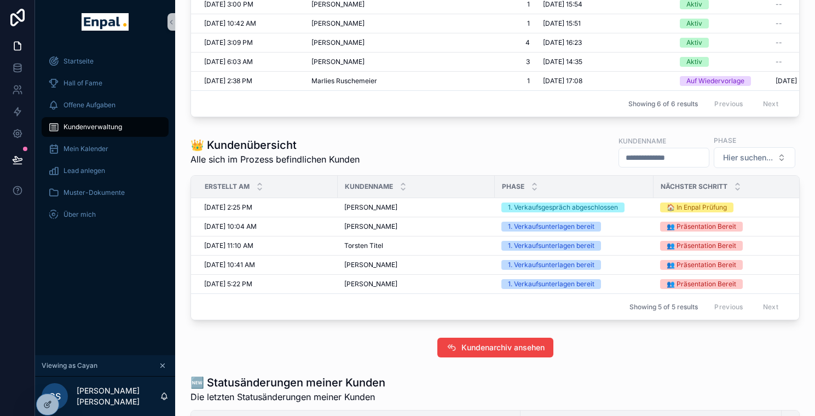
scroll to position [409, 0]
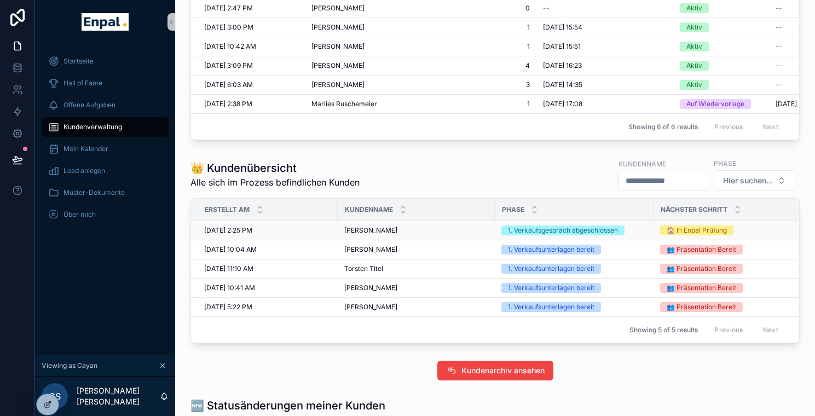
click at [398, 235] on span "[PERSON_NAME]" at bounding box center [370, 230] width 53 height 9
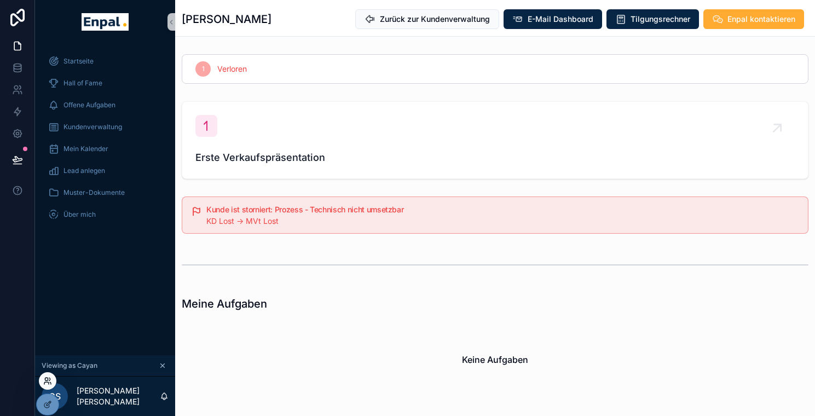
click at [47, 384] on icon at bounding box center [47, 381] width 9 height 9
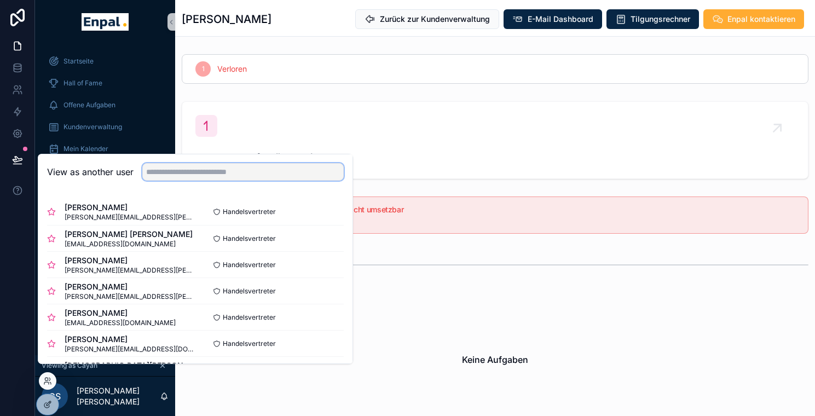
click at [256, 179] on input "text" at bounding box center [243, 172] width 202 height 18
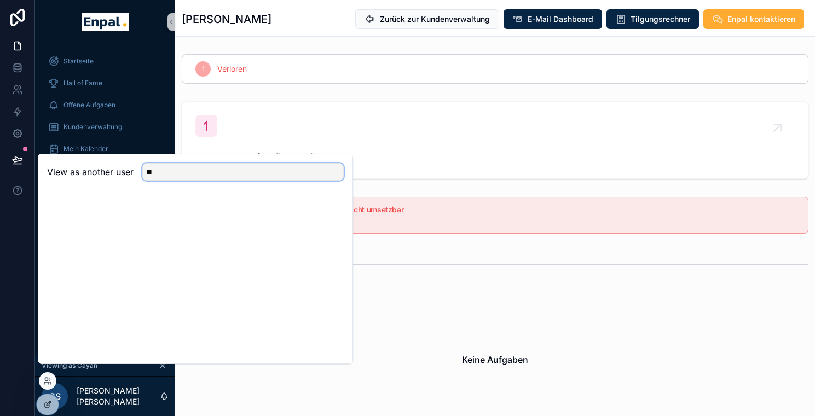
type input "*"
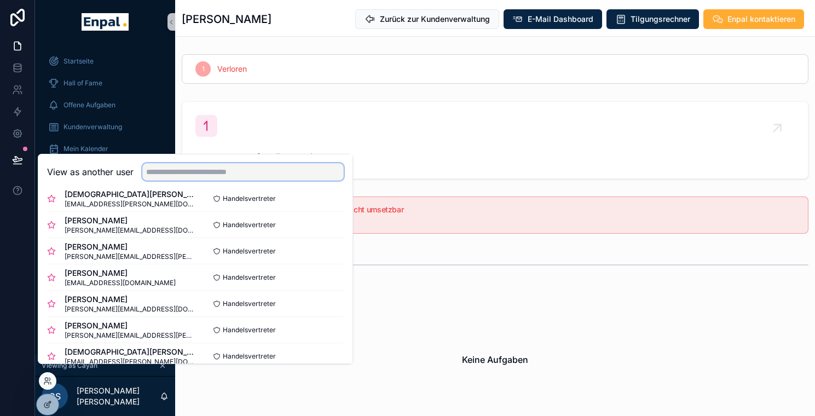
scroll to position [179, 0]
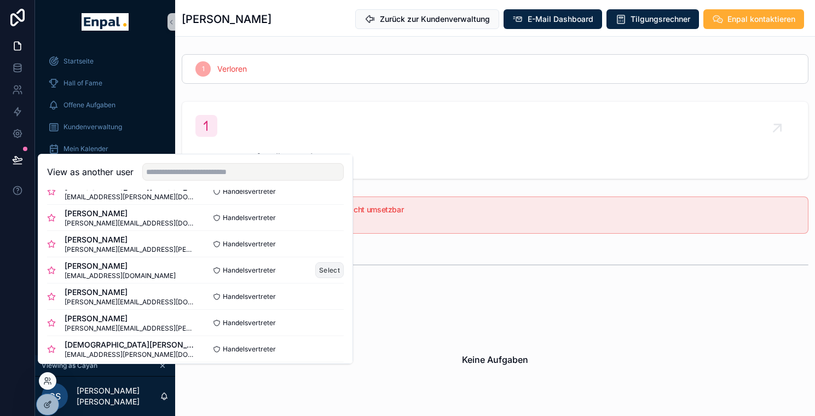
click at [315, 276] on button "Select" at bounding box center [329, 270] width 28 height 16
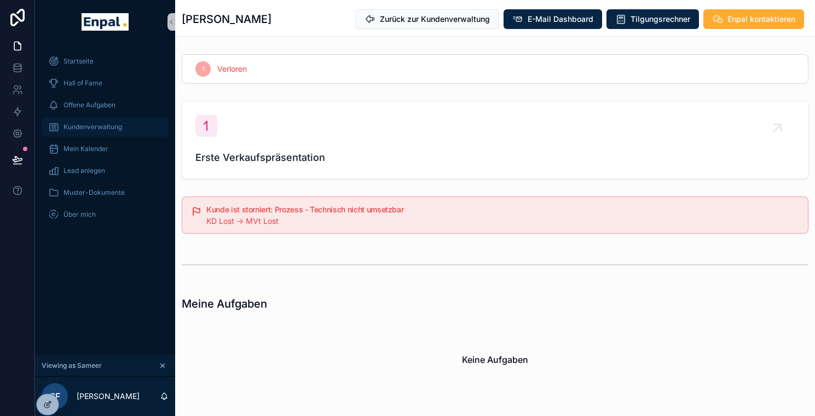
click at [93, 128] on span "Kundenverwaltung" at bounding box center [93, 127] width 59 height 9
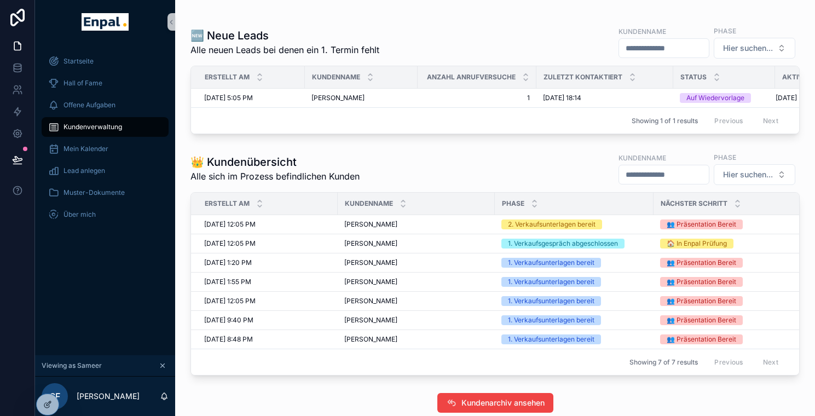
scroll to position [222, 0]
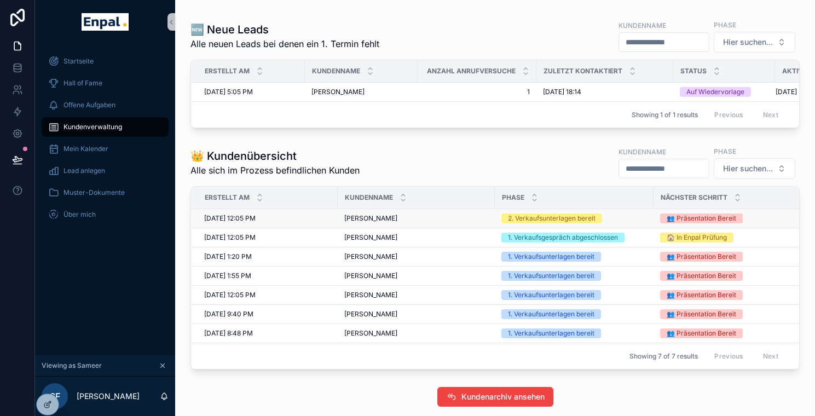
click at [376, 228] on td "[PERSON_NAME] [PERSON_NAME]" at bounding box center [416, 218] width 157 height 19
click at [377, 242] on span "[PERSON_NAME]" at bounding box center [370, 237] width 53 height 9
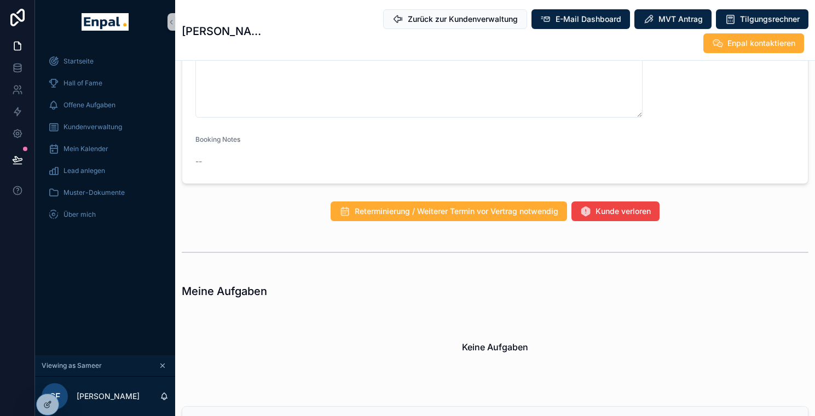
scroll to position [1052, 0]
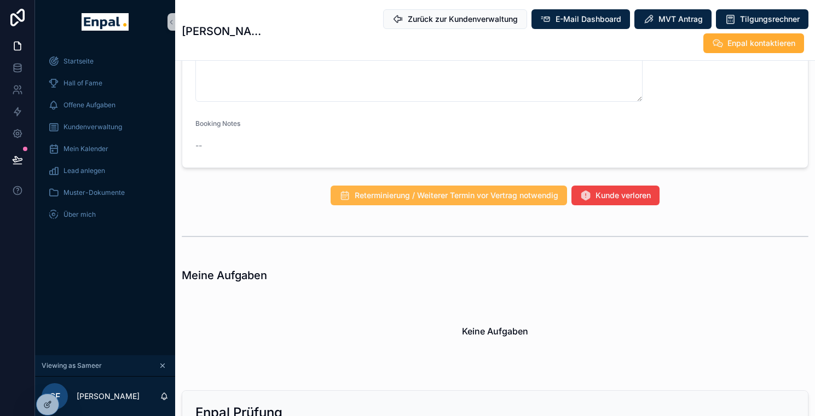
click at [428, 201] on span "Reterminierung / Weiterer Termin vor Vertrag notwendig" at bounding box center [457, 195] width 204 height 11
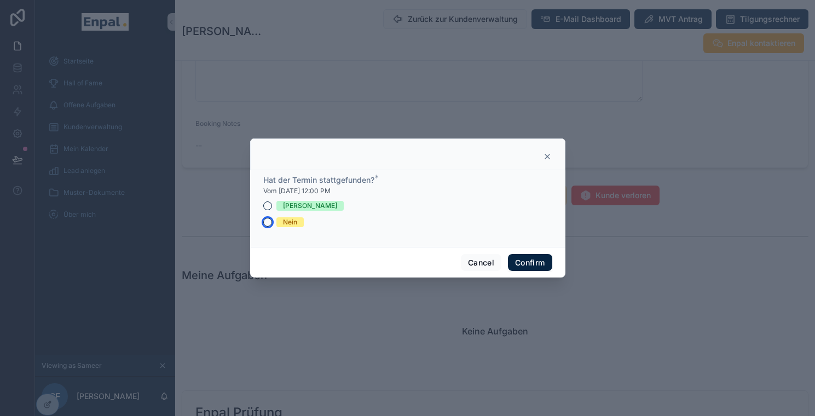
click at [263, 225] on button "Nein" at bounding box center [267, 222] width 9 height 9
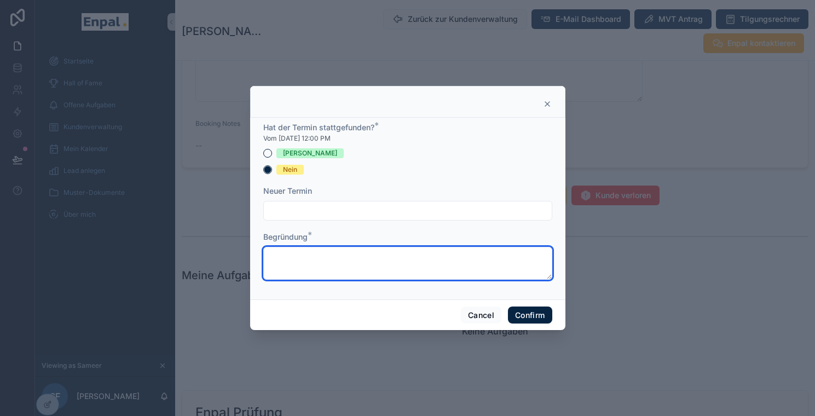
click at [301, 263] on textarea at bounding box center [407, 263] width 289 height 33
type textarea "**********"
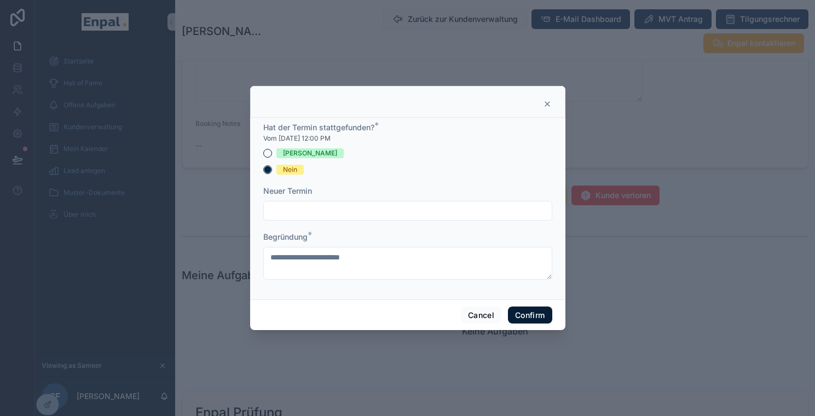
click at [525, 322] on button "Confirm" at bounding box center [530, 316] width 44 height 18
